Goal: Information Seeking & Learning: Learn about a topic

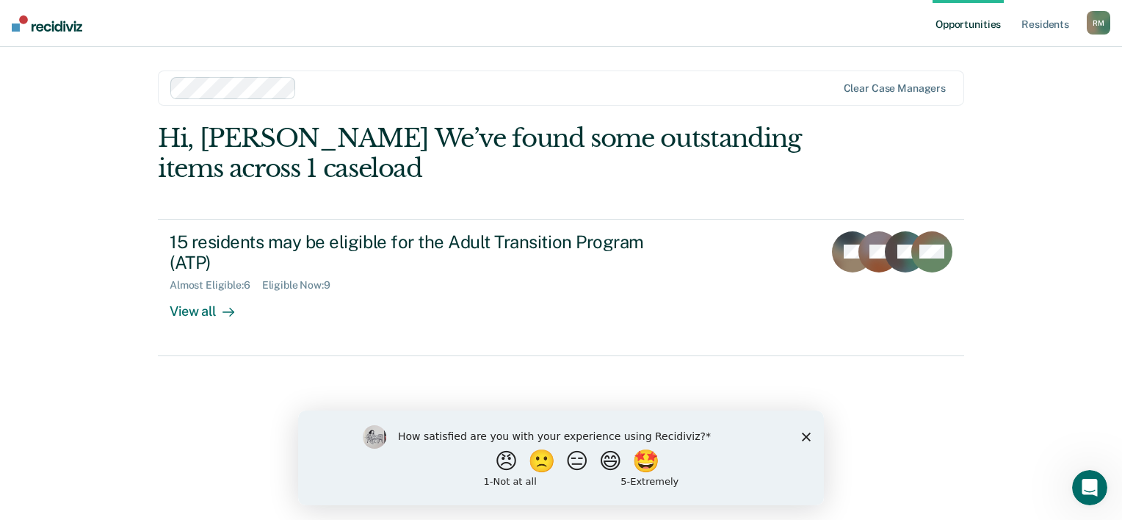
click at [809, 437] on icon "Close survey" at bounding box center [806, 436] width 9 height 9
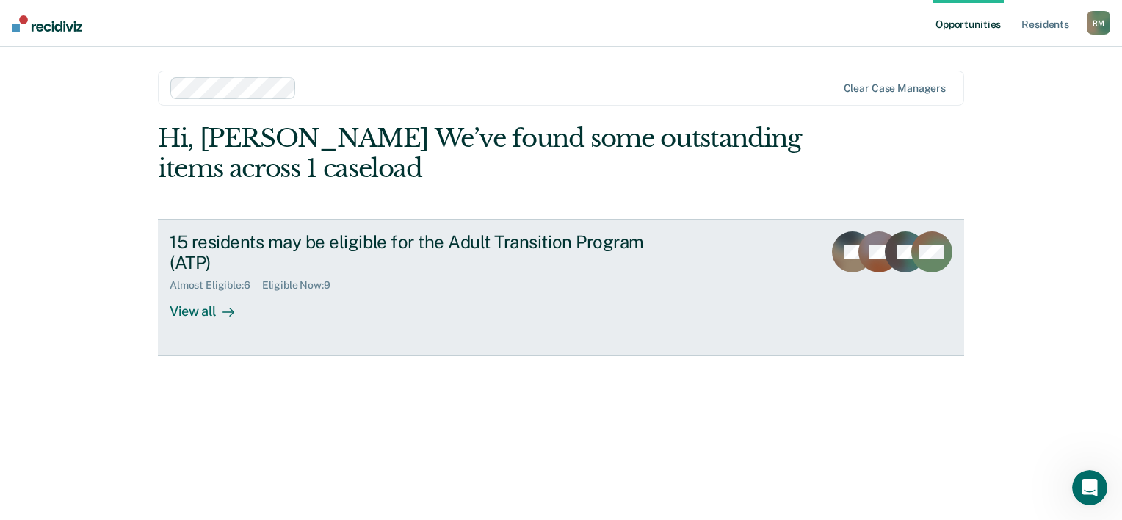
click at [201, 300] on div "View all" at bounding box center [211, 305] width 82 height 29
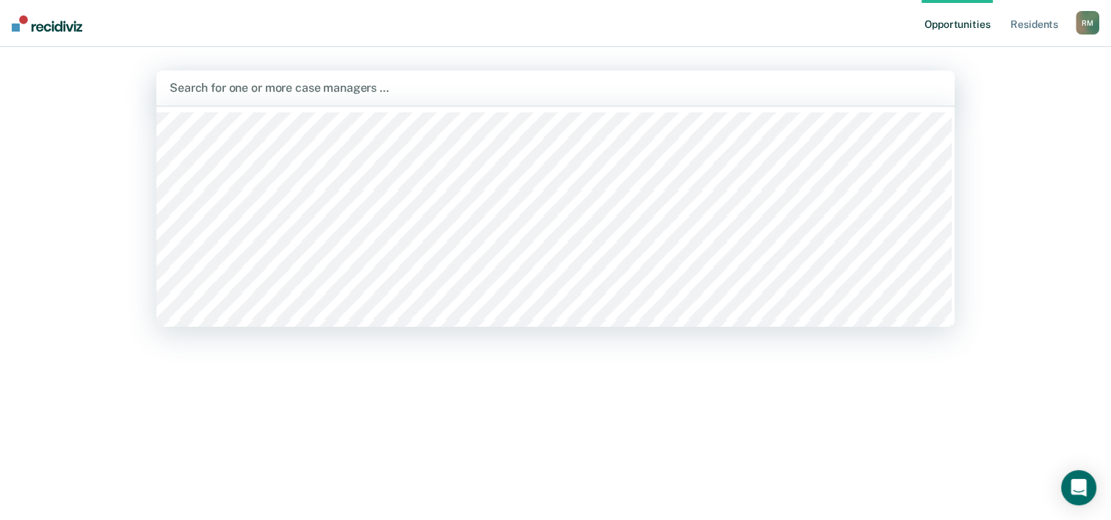
click at [355, 94] on div at bounding box center [556, 87] width 772 height 17
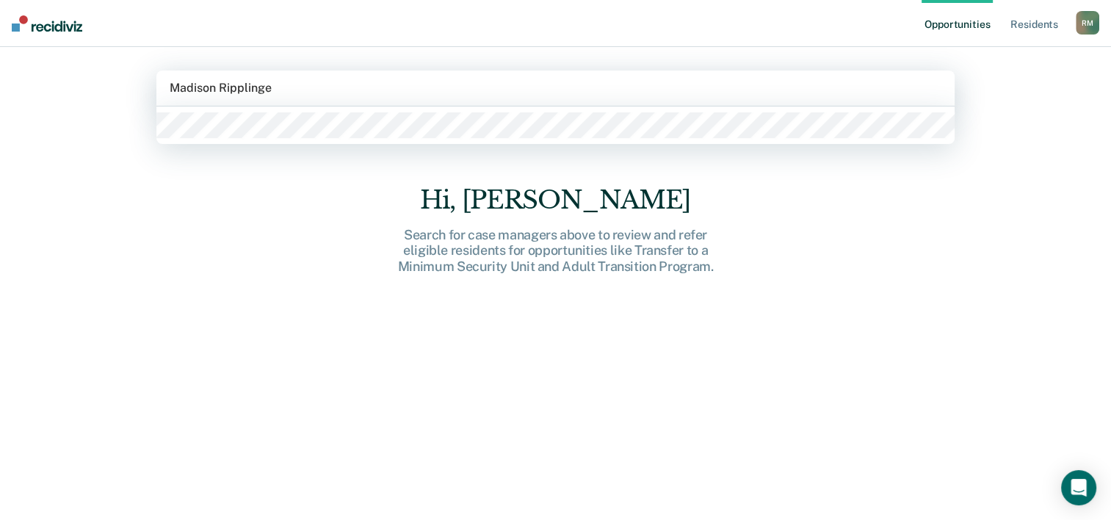
type input "[PERSON_NAME]"
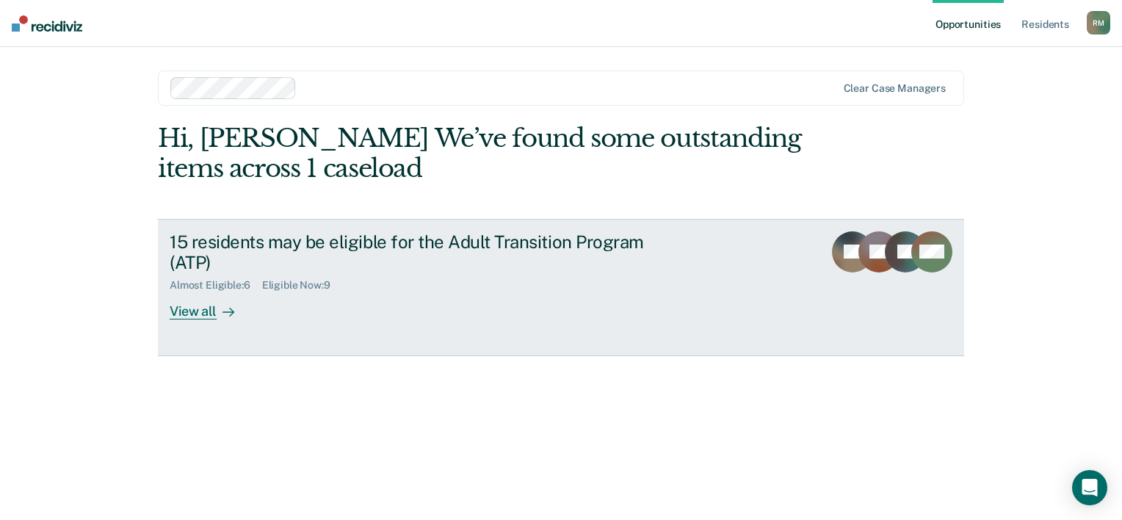
click at [230, 308] on icon at bounding box center [232, 312] width 4 height 8
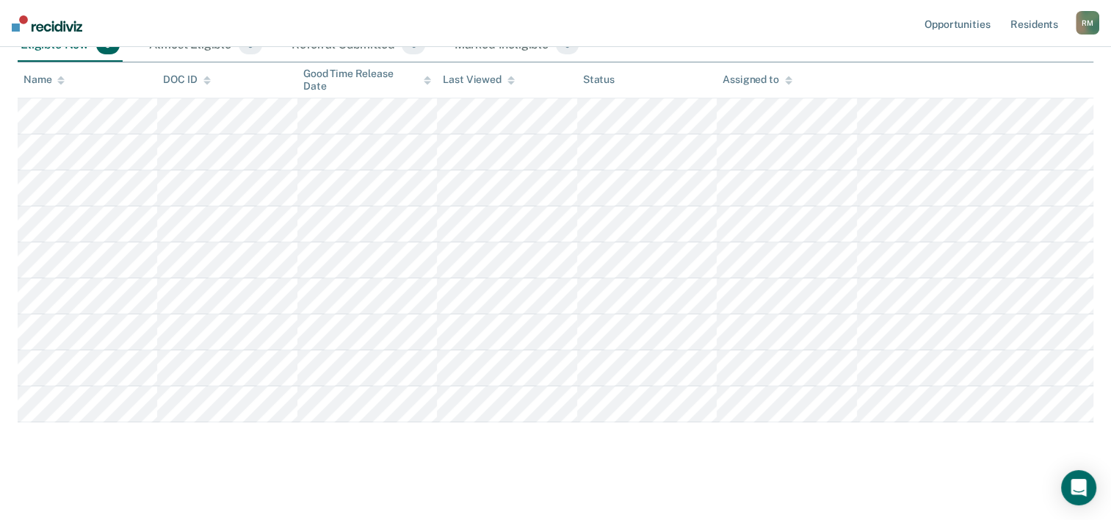
scroll to position [147, 0]
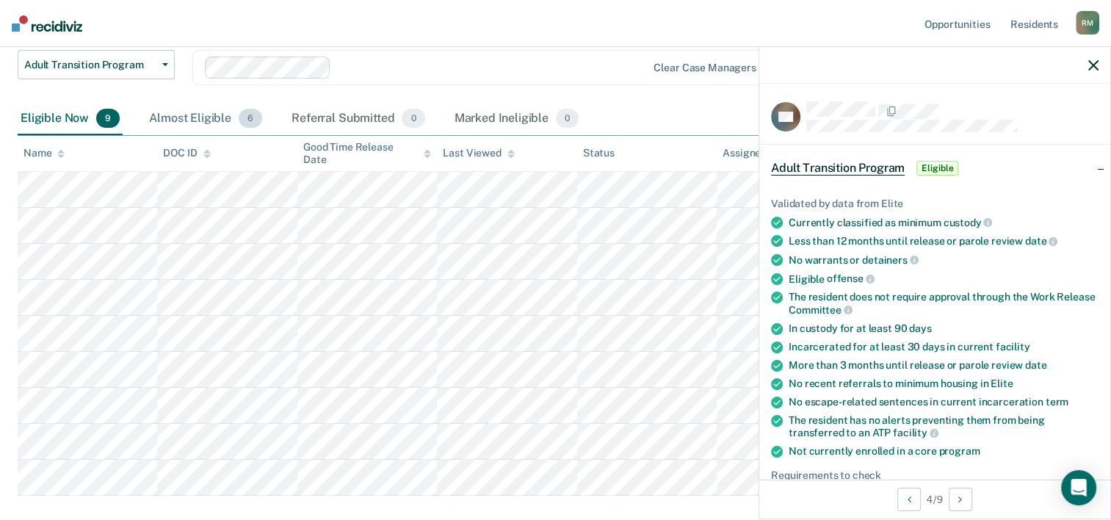
click at [247, 129] on div "Almost Eligible 6" at bounding box center [205, 119] width 119 height 32
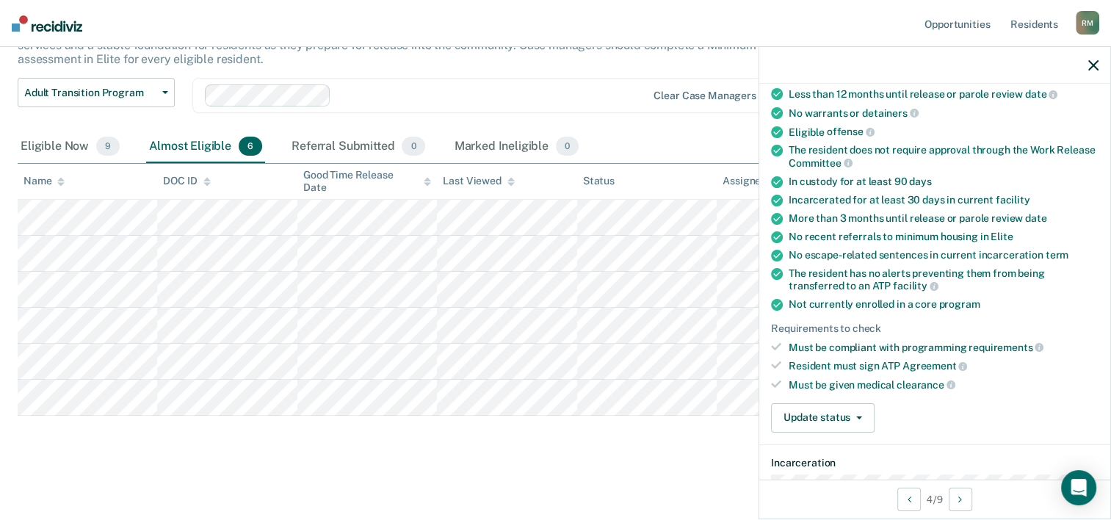
click at [1048, 392] on div "Validated by data from Elite Currently classified as minimum custody Less than …" at bounding box center [934, 235] width 351 height 417
click at [1092, 67] on icon "button" at bounding box center [1093, 65] width 10 height 10
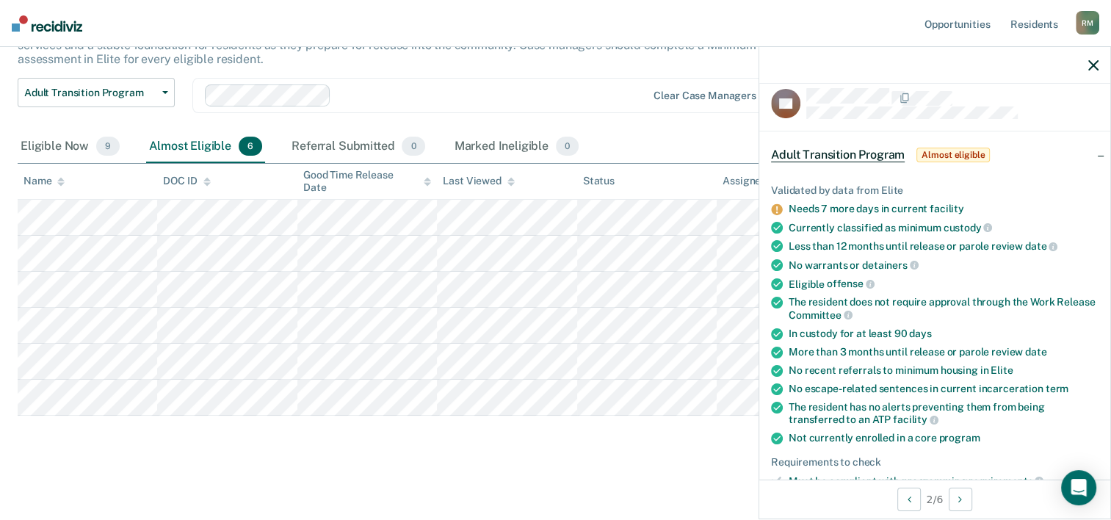
scroll to position [0, 0]
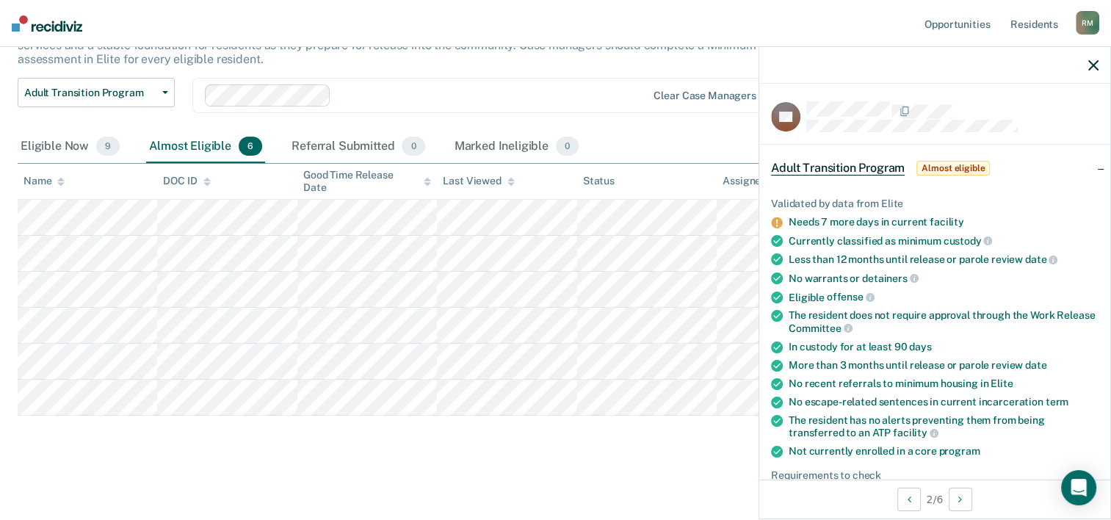
click at [1099, 73] on div at bounding box center [934, 65] width 351 height 37
click at [1092, 62] on icon "button" at bounding box center [1093, 65] width 10 height 10
